Goal: Task Accomplishment & Management: Use online tool/utility

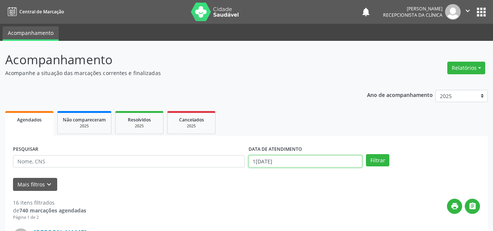
click at [279, 159] on input "1[DATE]" at bounding box center [306, 161] width 114 height 13
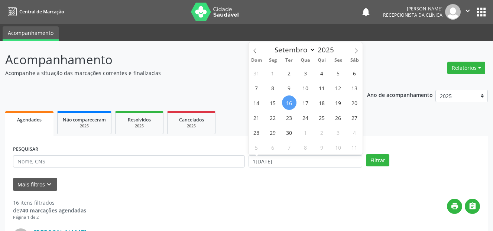
click at [289, 106] on span "16" at bounding box center [289, 103] width 14 height 14
type input "1[DATE]"
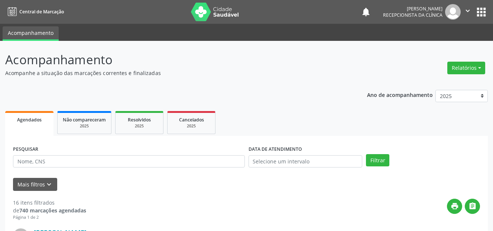
click at [230, 216] on div "print " at bounding box center [283, 210] width 394 height 22
click at [289, 165] on input "text" at bounding box center [306, 161] width 114 height 13
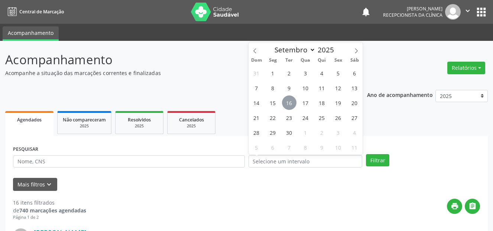
click at [290, 104] on span "16" at bounding box center [289, 103] width 14 height 14
type input "1[DATE]"
click at [290, 104] on span "16" at bounding box center [289, 103] width 14 height 14
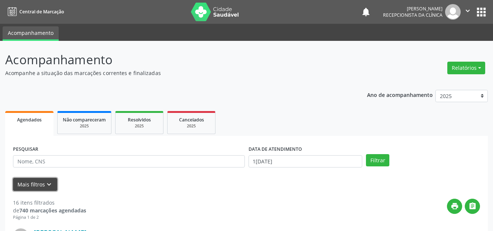
click at [32, 187] on button "Mais filtros keyboard_arrow_down" at bounding box center [35, 184] width 44 height 13
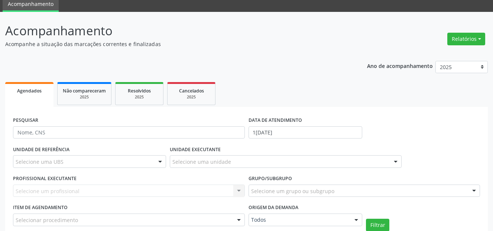
scroll to position [74, 0]
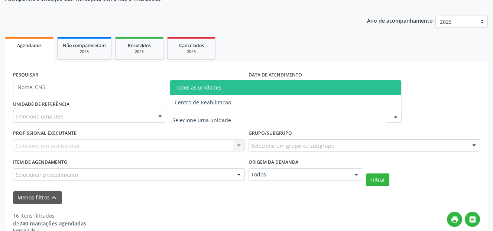
click at [233, 119] on div at bounding box center [286, 116] width 232 height 13
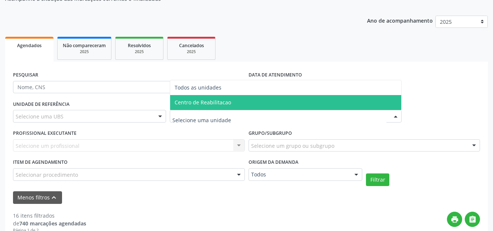
click at [226, 104] on span "Centro de Reabilitacao" at bounding box center [203, 102] width 56 height 7
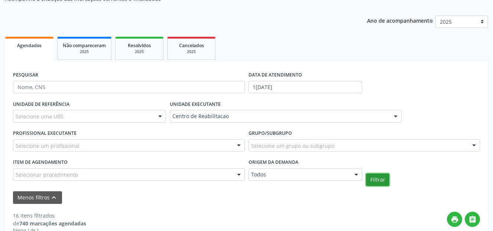
click at [382, 178] on button "Filtrar" at bounding box center [377, 180] width 23 height 13
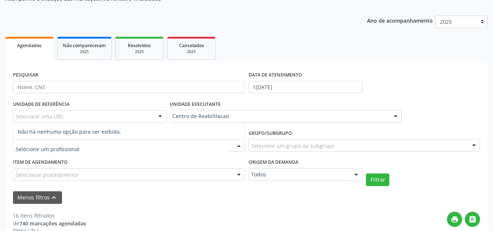
click at [127, 145] on div at bounding box center [129, 145] width 232 height 13
click at [123, 145] on input "text" at bounding box center [123, 149] width 214 height 15
click at [115, 172] on div "Selecionar procedimento" at bounding box center [129, 174] width 232 height 13
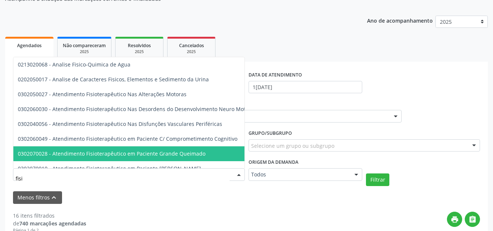
type input "fisio"
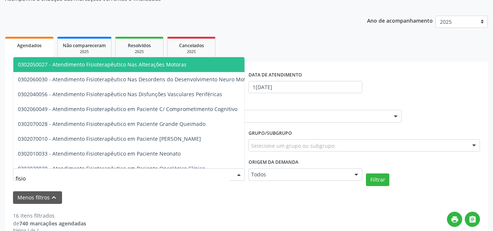
click at [143, 64] on span "0302050027 - Atendimento Fisioterapêutico Nas Alterações Motoras" at bounding box center [102, 64] width 169 height 7
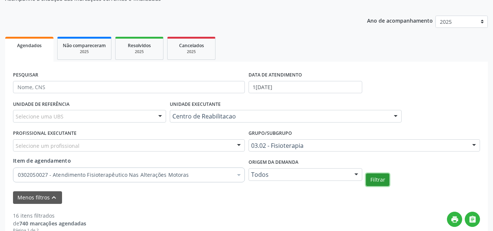
click at [378, 180] on button "Filtrar" at bounding box center [377, 180] width 23 height 13
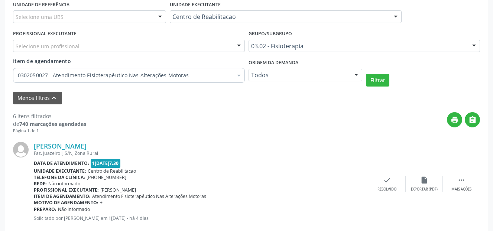
scroll to position [174, 0]
click at [455, 121] on icon "print" at bounding box center [455, 120] width 8 height 8
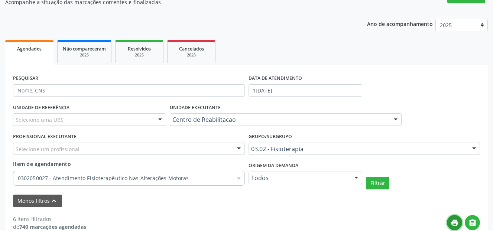
scroll to position [62, 0]
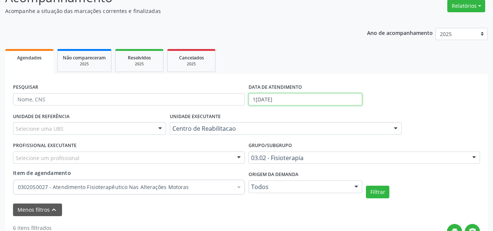
click at [304, 97] on input "1[DATE]" at bounding box center [306, 99] width 114 height 13
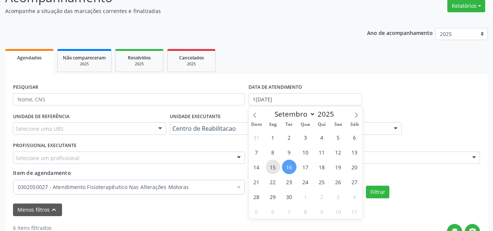
click at [278, 167] on span "15" at bounding box center [273, 167] width 14 height 14
type input "[DATE]"
click at [278, 167] on span "15" at bounding box center [273, 167] width 14 height 14
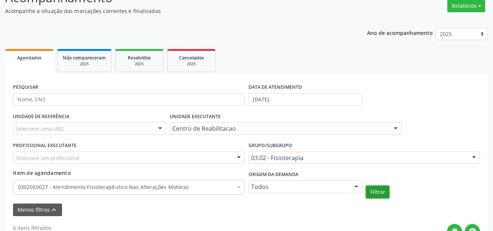
click at [385, 190] on button "Filtrar" at bounding box center [377, 192] width 23 height 13
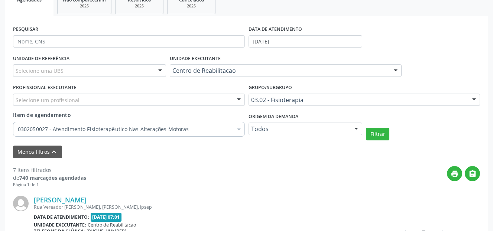
scroll to position [163, 0]
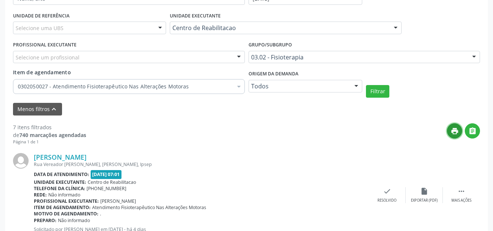
click at [452, 130] on icon "print" at bounding box center [455, 131] width 8 height 8
